Goal: Task Accomplishment & Management: Complete application form

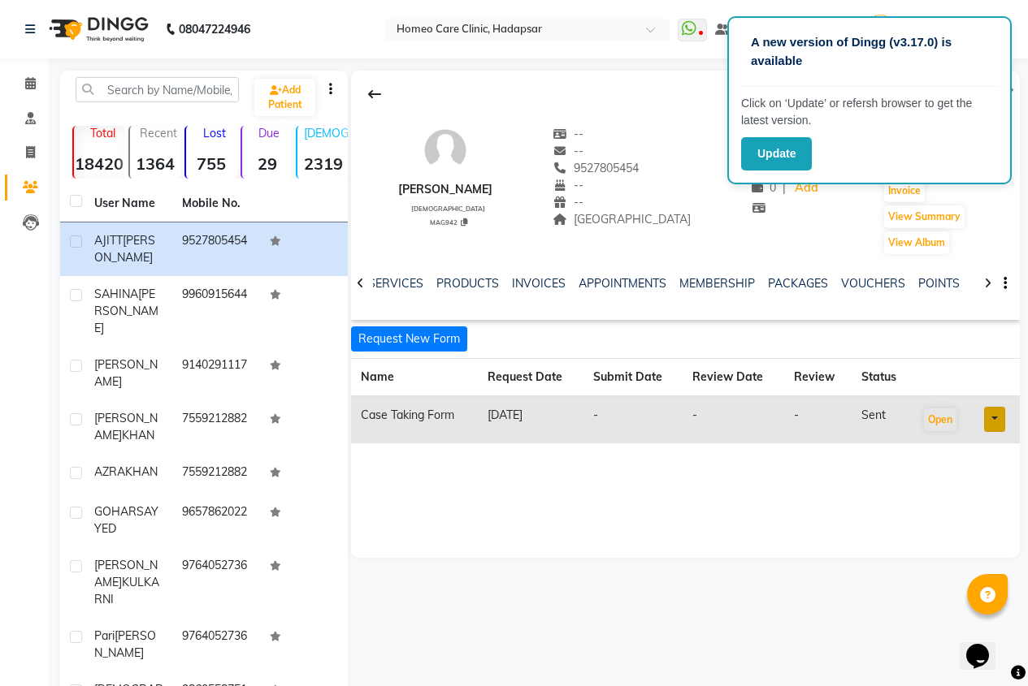
click at [678, 119] on div "AJITT HAILE male MAG942 -- -- 9527805454 -- -- MAGARPATTA CITY -- -- ₹ -- 0 | A…" at bounding box center [685, 183] width 669 height 146
click at [834, 154] on div "Update" at bounding box center [869, 153] width 257 height 33
click at [795, 154] on button "Update" at bounding box center [776, 153] width 71 height 33
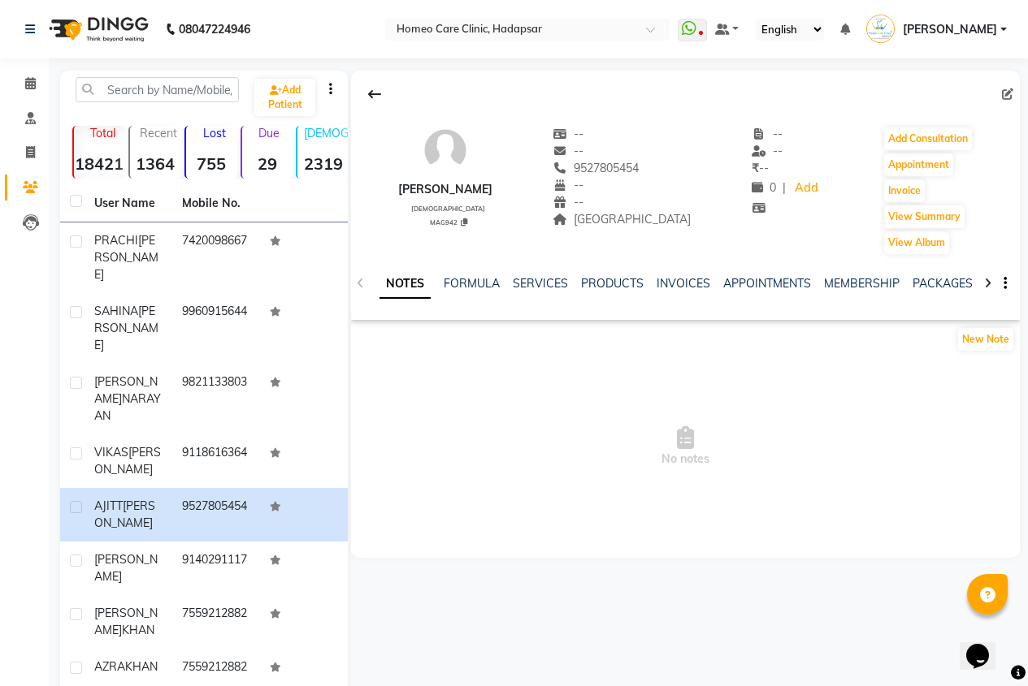
click at [984, 284] on icon at bounding box center [987, 283] width 7 height 11
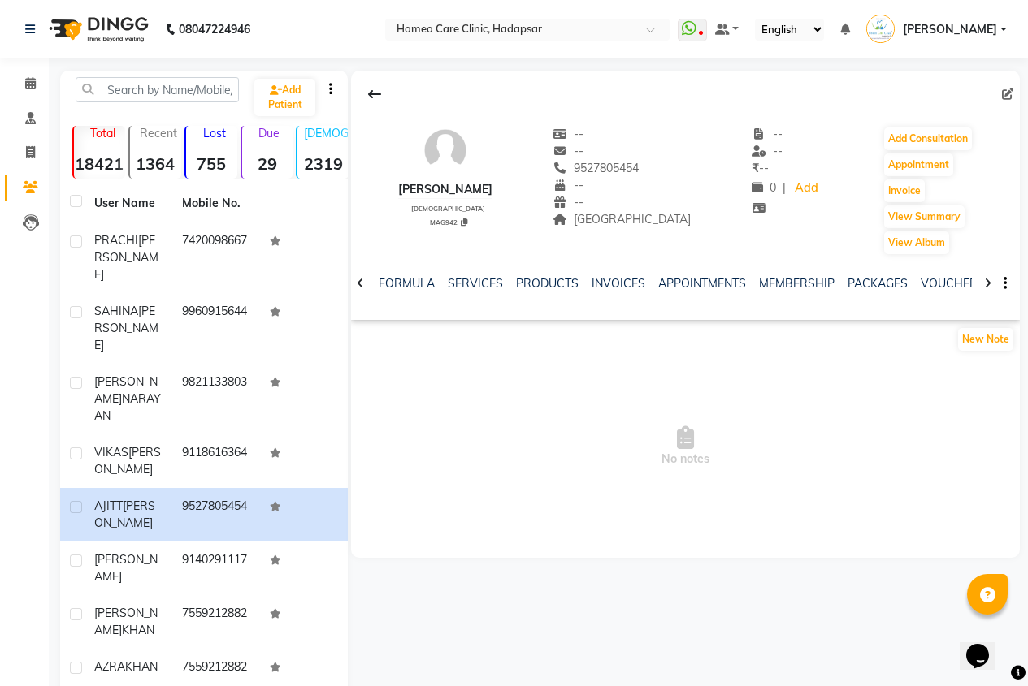
click at [984, 284] on icon at bounding box center [987, 283] width 7 height 11
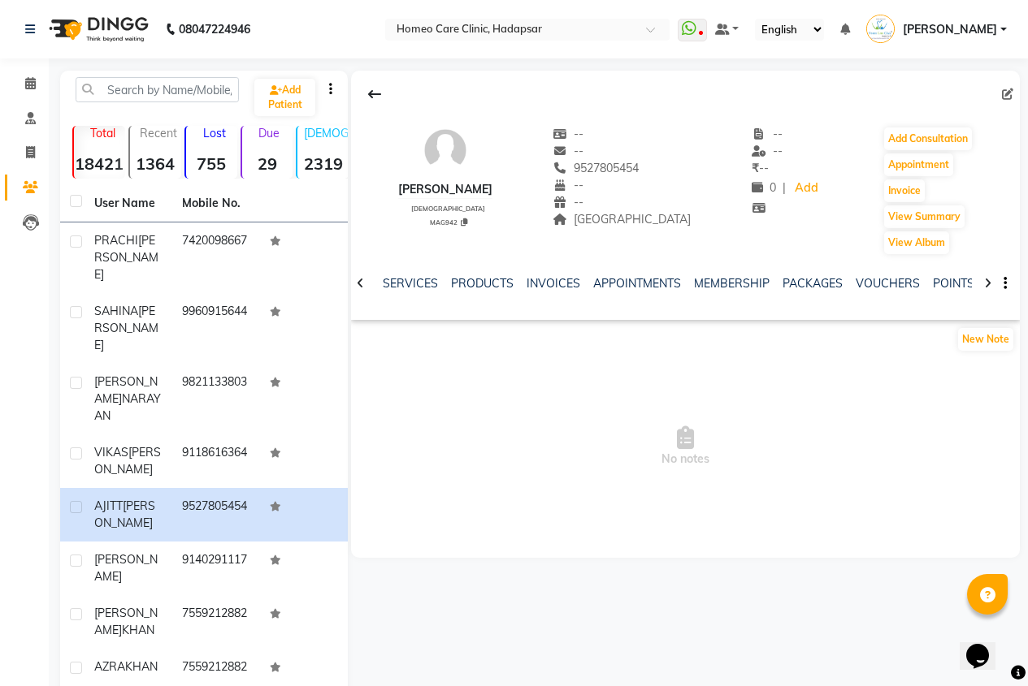
click at [984, 284] on icon at bounding box center [987, 283] width 7 height 11
click at [953, 285] on link "FORMS" at bounding box center [955, 283] width 41 height 15
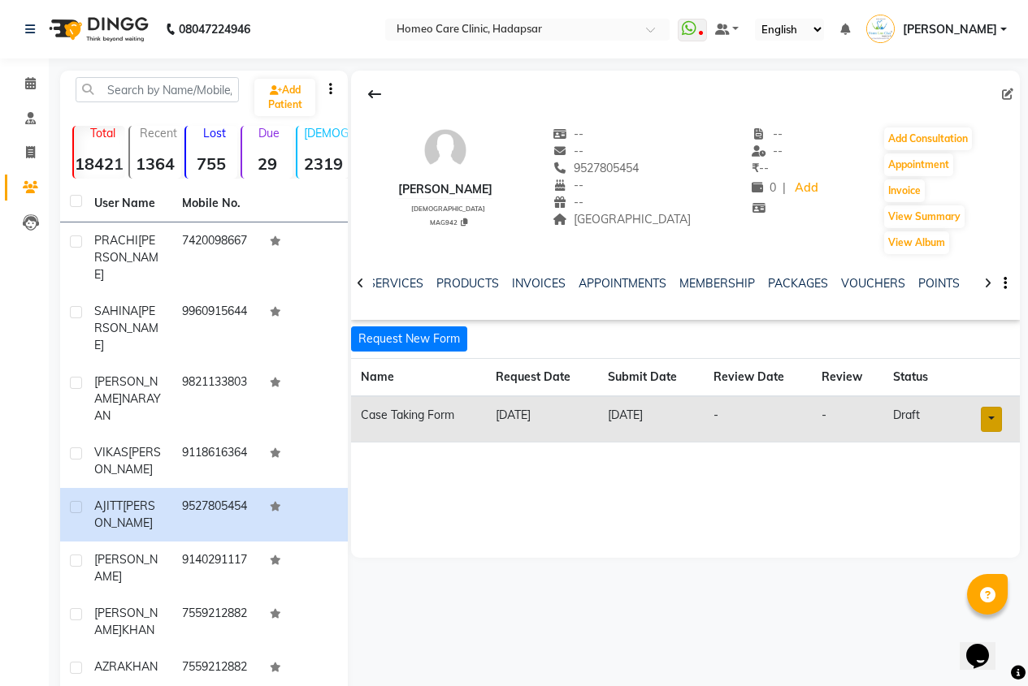
click at [994, 422] on link at bounding box center [991, 419] width 21 height 25
click at [996, 483] on link "Open in staff mode" at bounding box center [946, 480] width 154 height 26
click at [938, 138] on button "Add Consultation" at bounding box center [928, 139] width 88 height 23
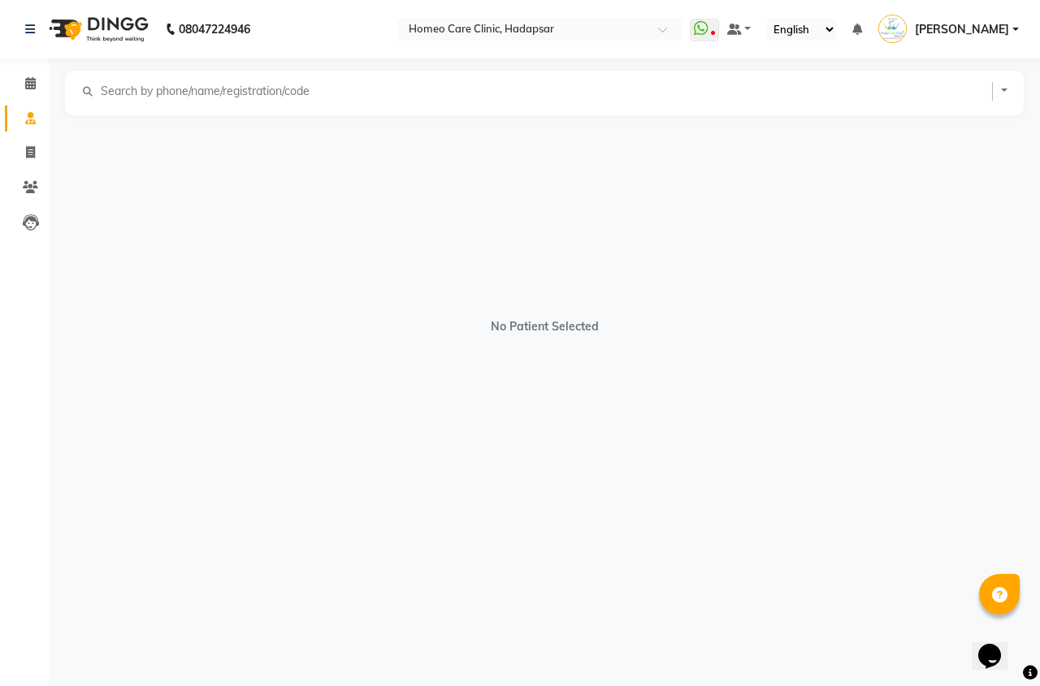
select select "[DEMOGRAPHIC_DATA]"
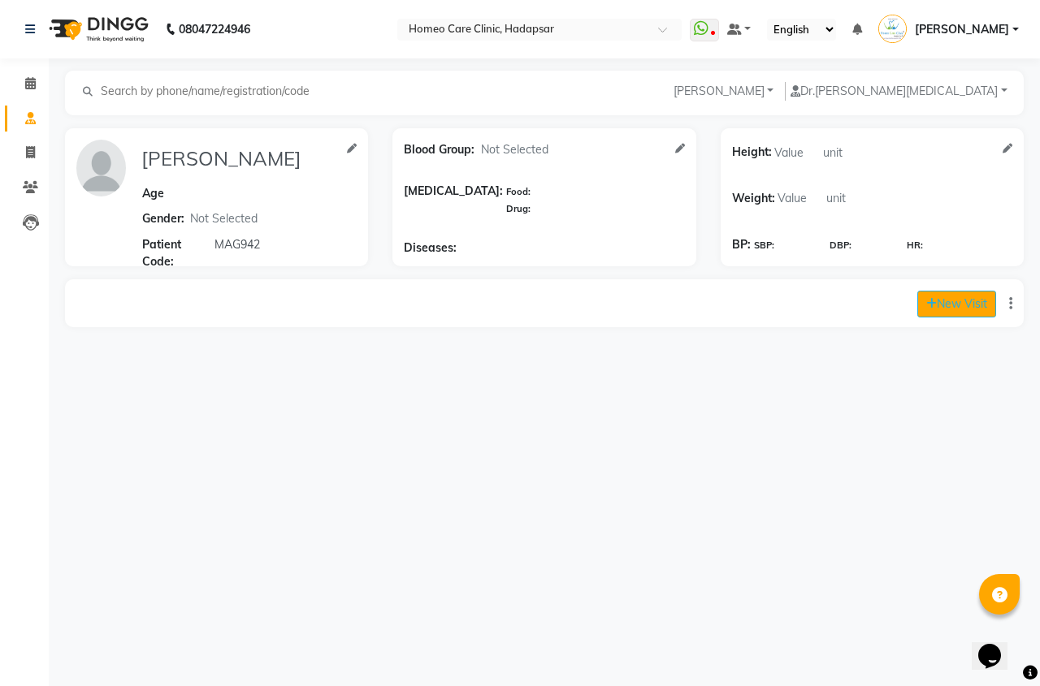
click at [965, 301] on button "New Visit" at bounding box center [956, 304] width 79 height 27
select select "775"
select select "inPerson"
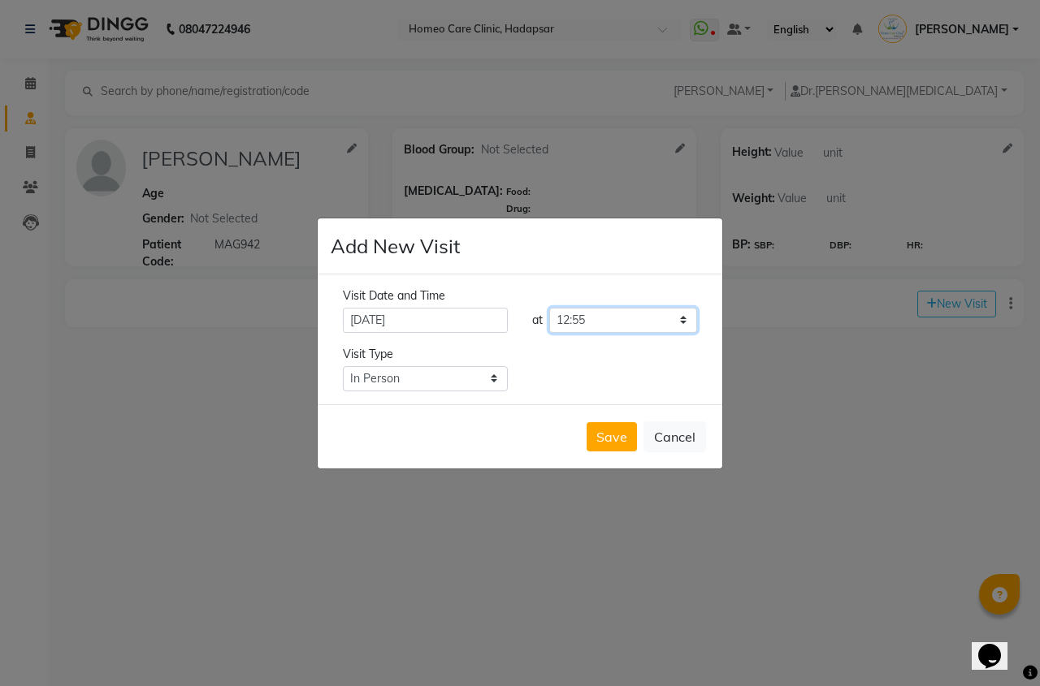
click at [596, 322] on select "Select time 09:00 09:05 09:10 09:15 09:20 09:25 09:30 09:35 09:40 09:45 09:50 0…" at bounding box center [623, 320] width 148 height 25
select select "735"
click at [549, 308] on select "Select time 09:00 09:05 09:10 09:15 09:20 09:25 09:30 09:35 09:40 09:45 09:50 0…" at bounding box center [623, 320] width 148 height 25
click at [624, 444] on button "Save" at bounding box center [612, 436] width 50 height 29
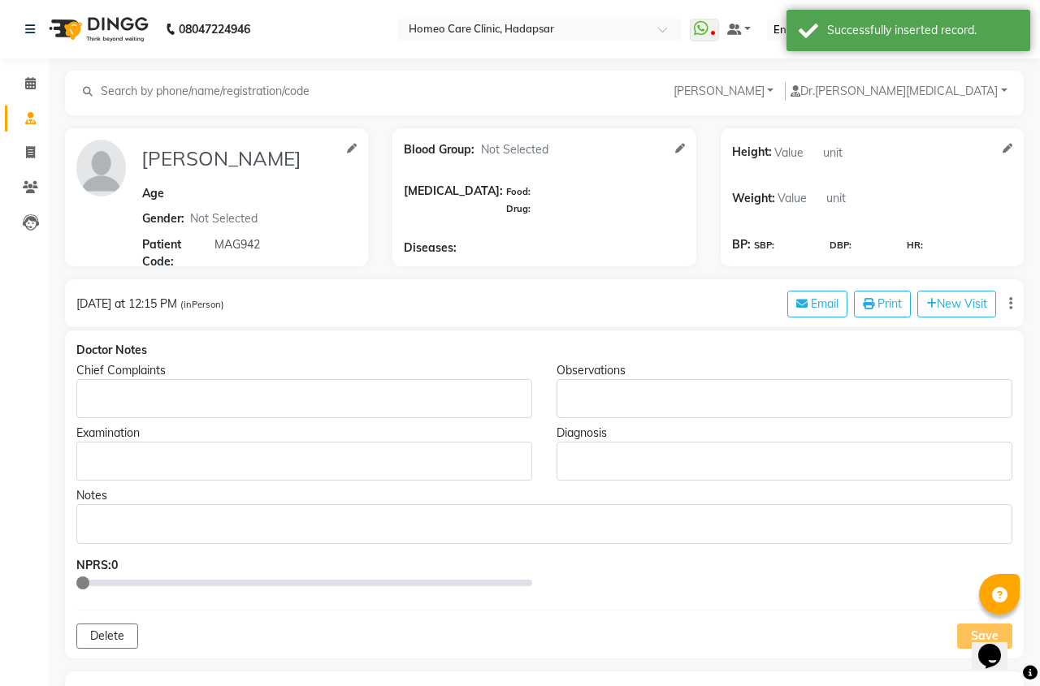
type input "[PERSON_NAME]"
select select "[DEMOGRAPHIC_DATA]"
type input "MAG942"
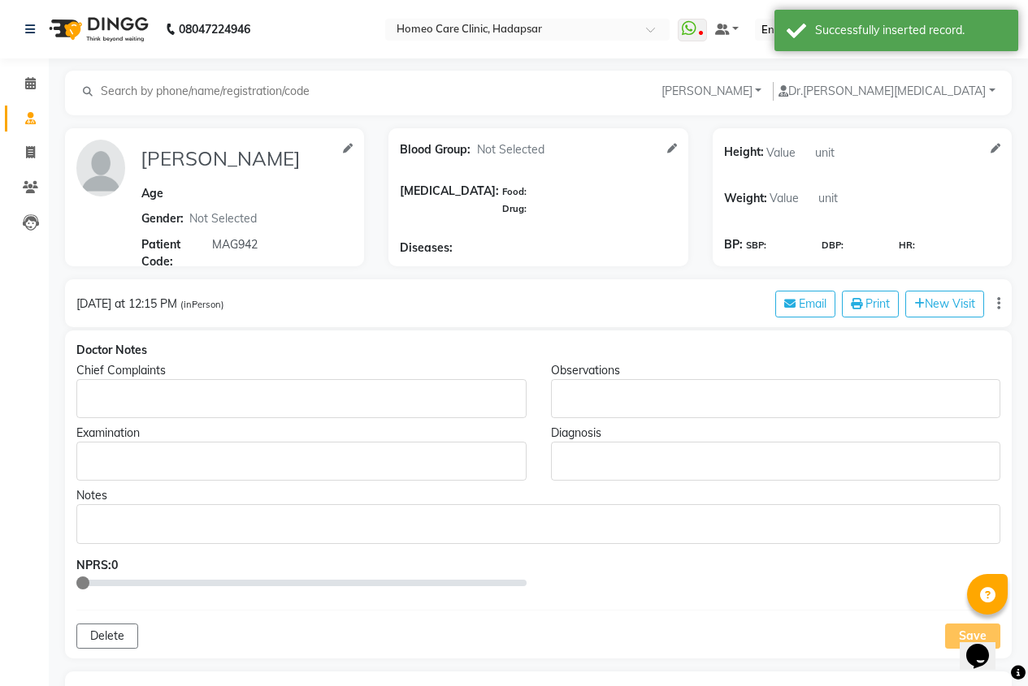
click at [429, 394] on p "Rich Text Editor, main" at bounding box center [301, 399] width 435 height 17
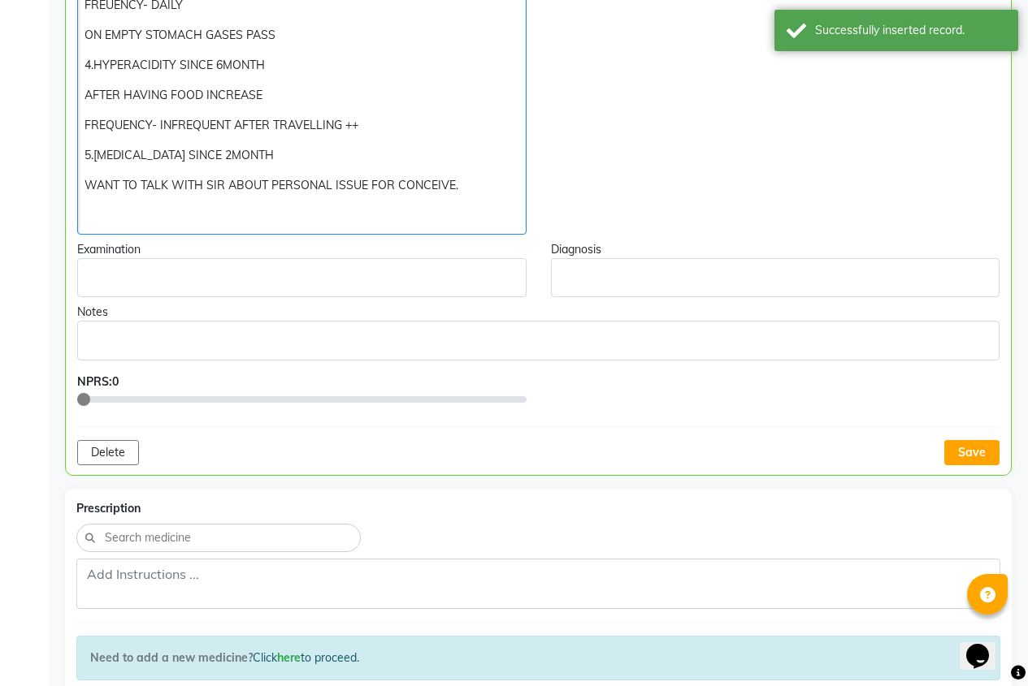
scroll to position [647, 0]
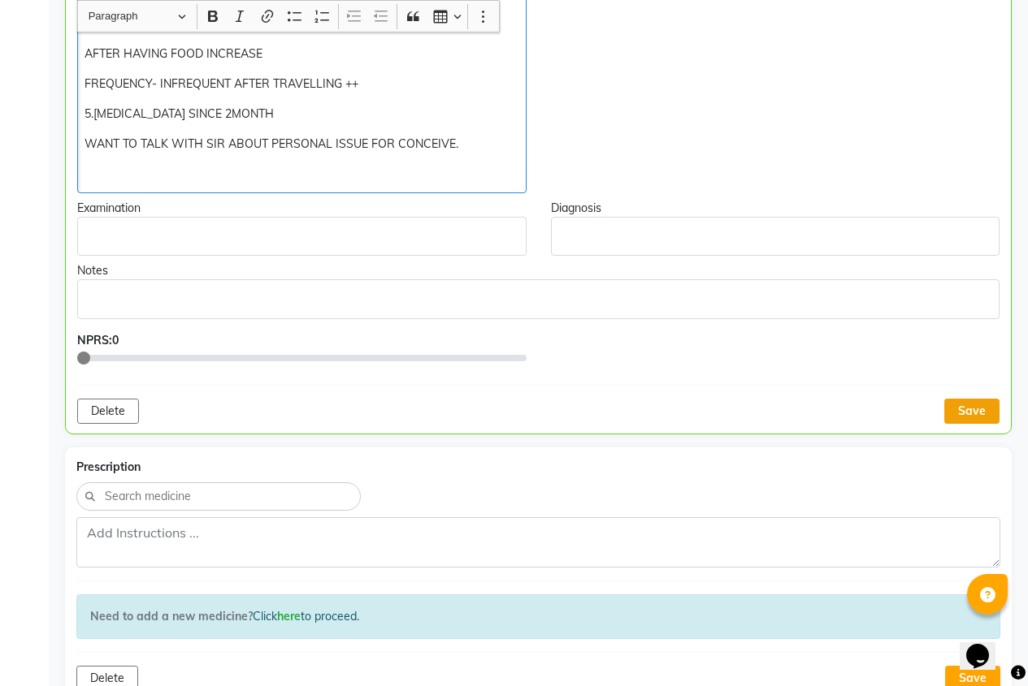
click at [981, 408] on button "Save" at bounding box center [971, 411] width 55 height 25
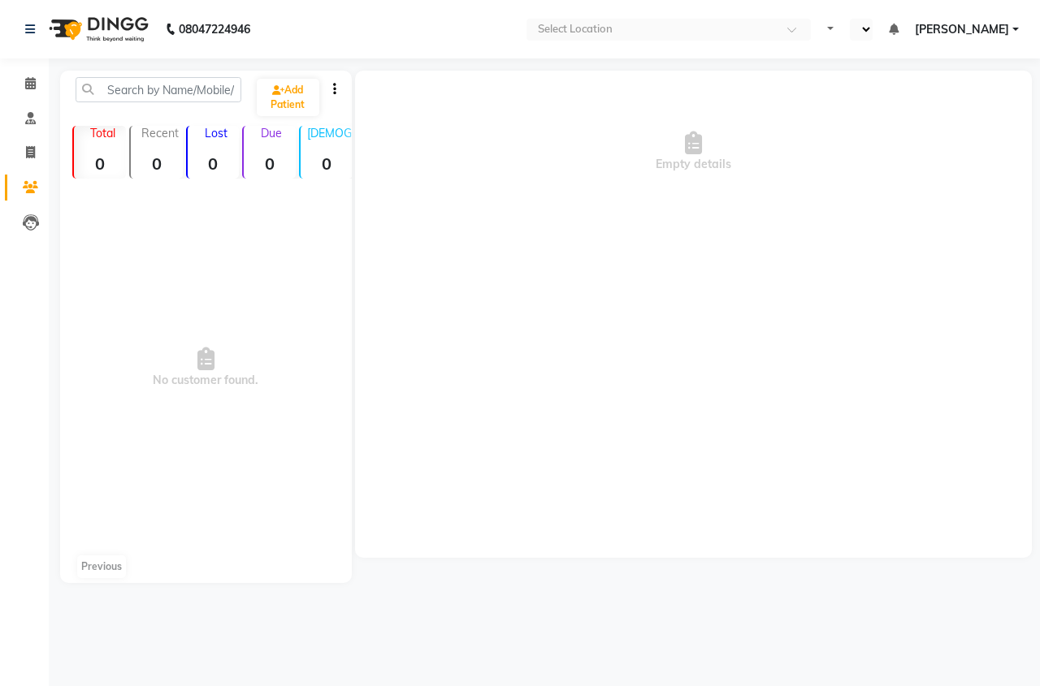
select select "en"
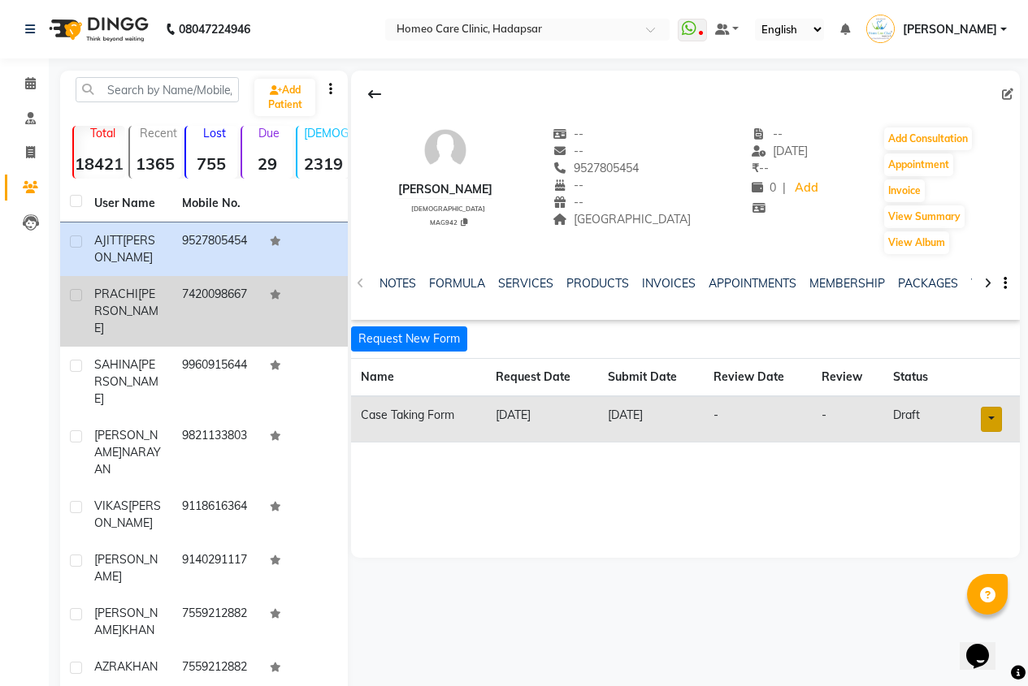
click at [142, 296] on span "[PERSON_NAME]" at bounding box center [126, 311] width 64 height 49
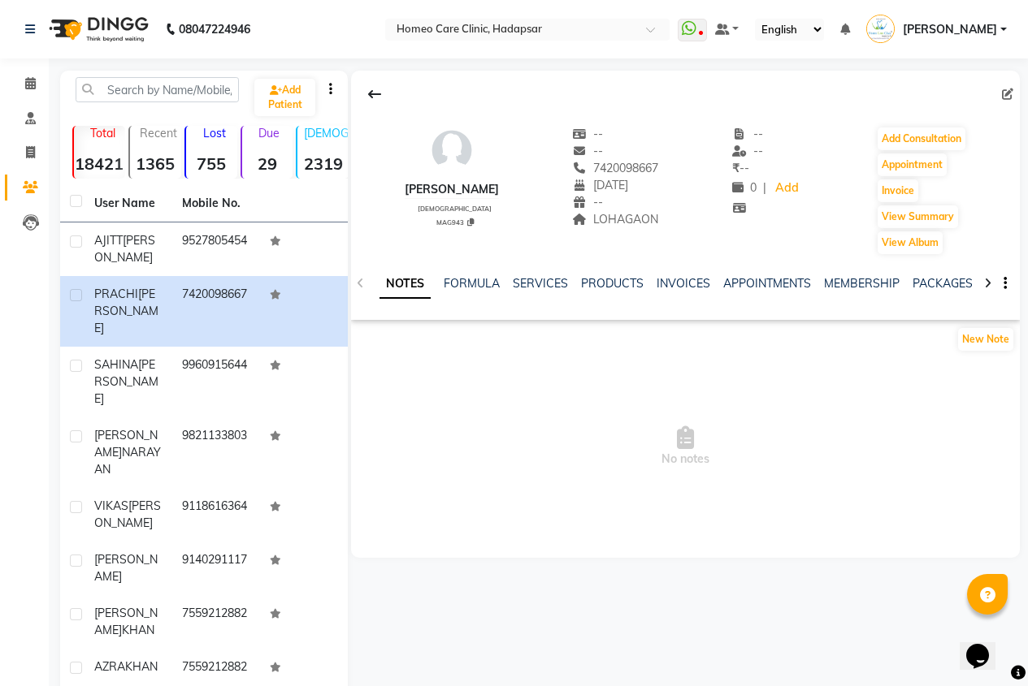
click at [991, 283] on div at bounding box center [987, 282] width 19 height 32
click at [992, 283] on div at bounding box center [987, 282] width 19 height 32
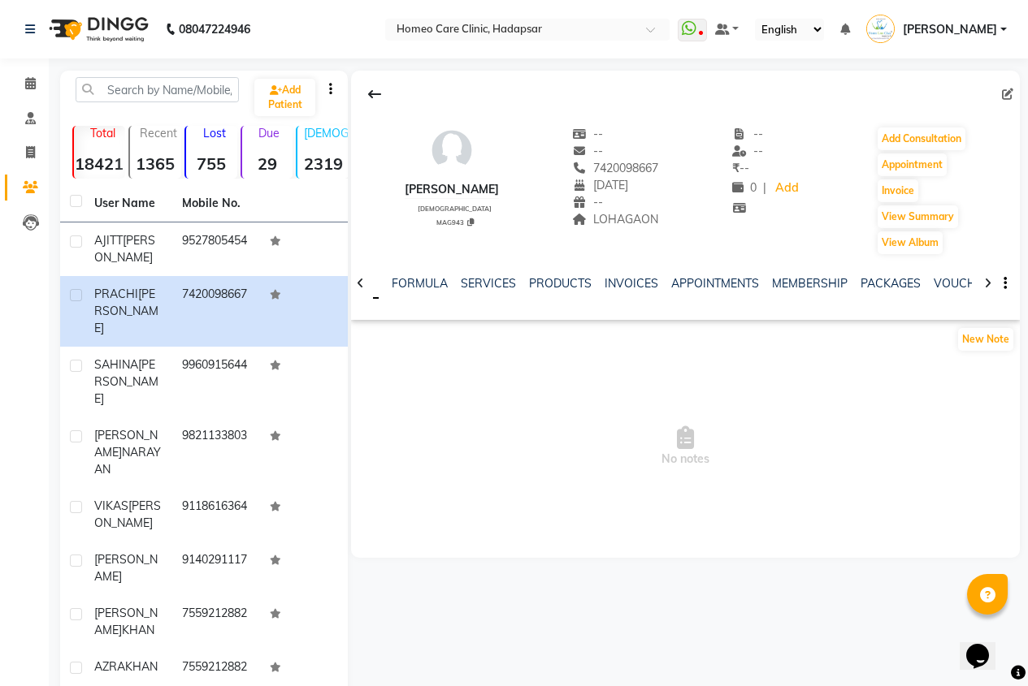
click at [992, 283] on div at bounding box center [987, 282] width 19 height 32
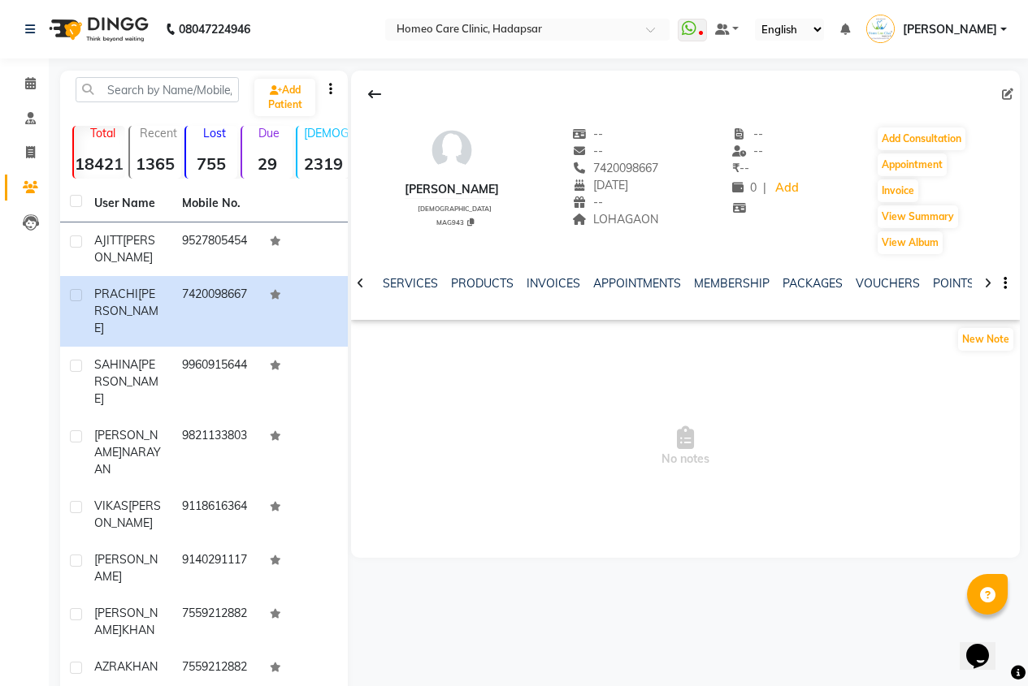
click at [992, 283] on div at bounding box center [987, 282] width 19 height 32
click at [946, 285] on link "FORMS" at bounding box center [955, 283] width 41 height 15
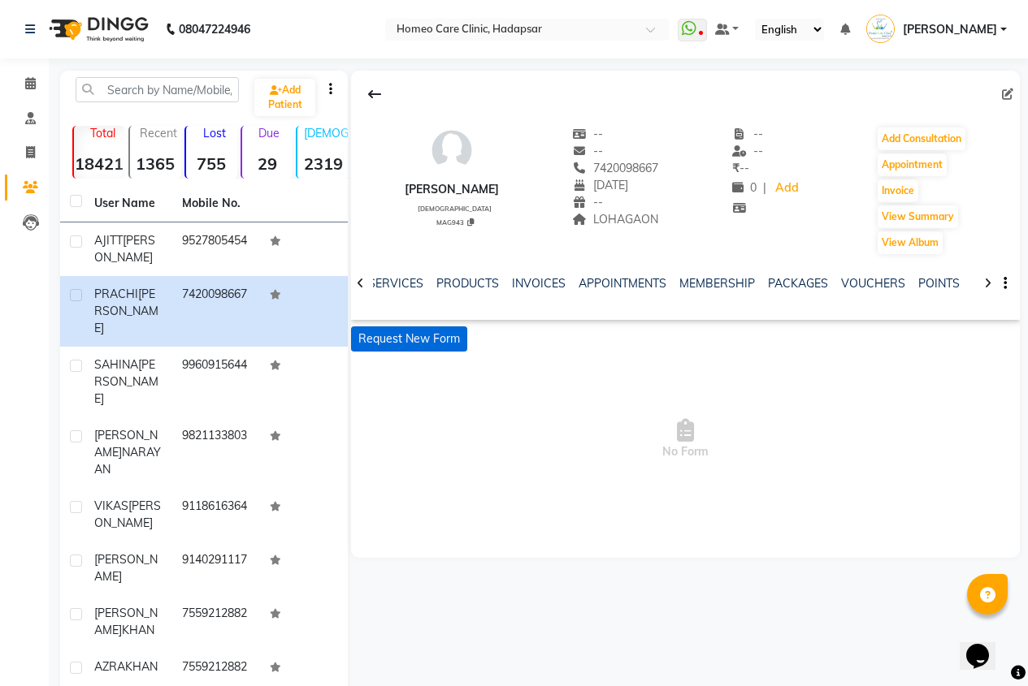
click at [413, 348] on button "Request New Form" at bounding box center [409, 339] width 116 height 25
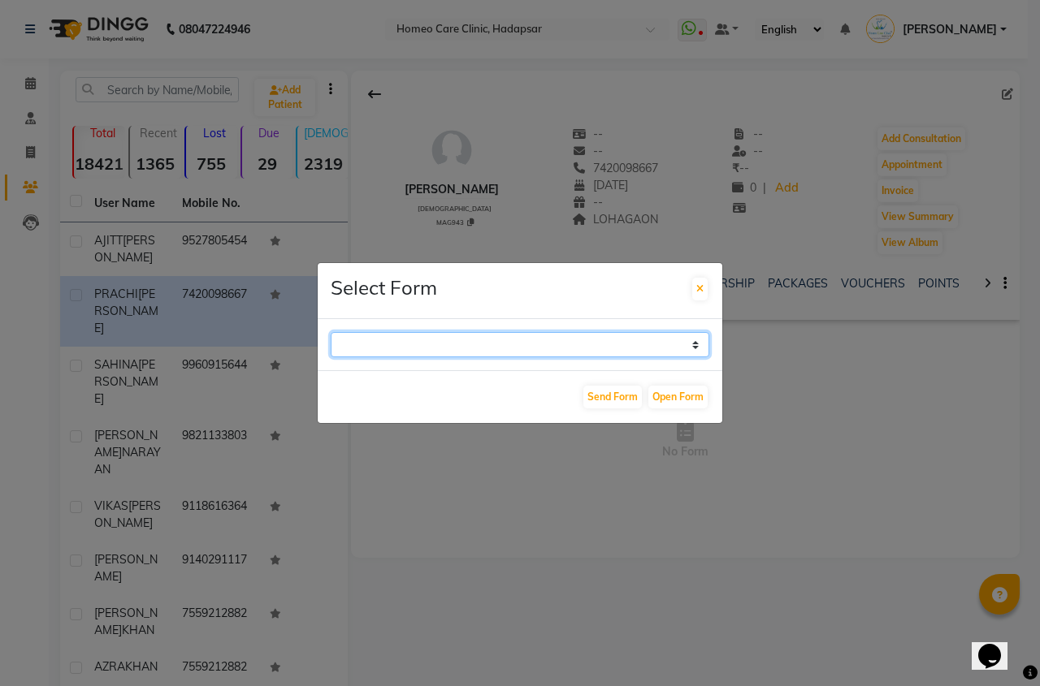
click at [695, 345] on select "Case Taking Form" at bounding box center [520, 344] width 379 height 25
select select "196"
click at [331, 332] on select "Case Taking Form" at bounding box center [520, 344] width 379 height 25
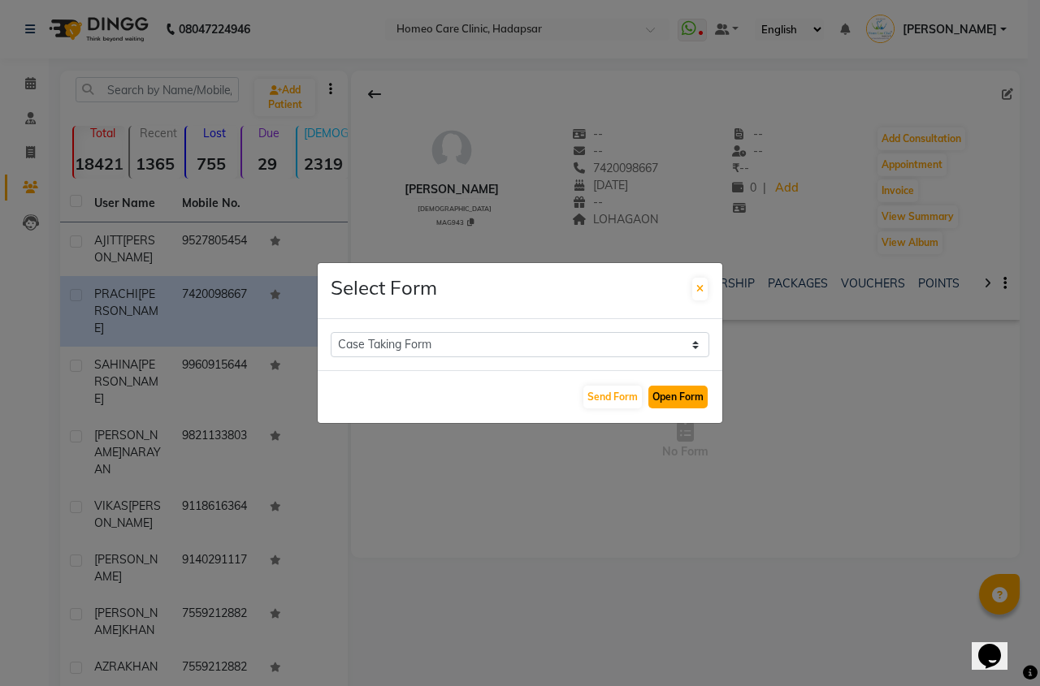
click at [698, 395] on button "Open Form" at bounding box center [677, 397] width 59 height 23
